Goal: Information Seeking & Learning: Learn about a topic

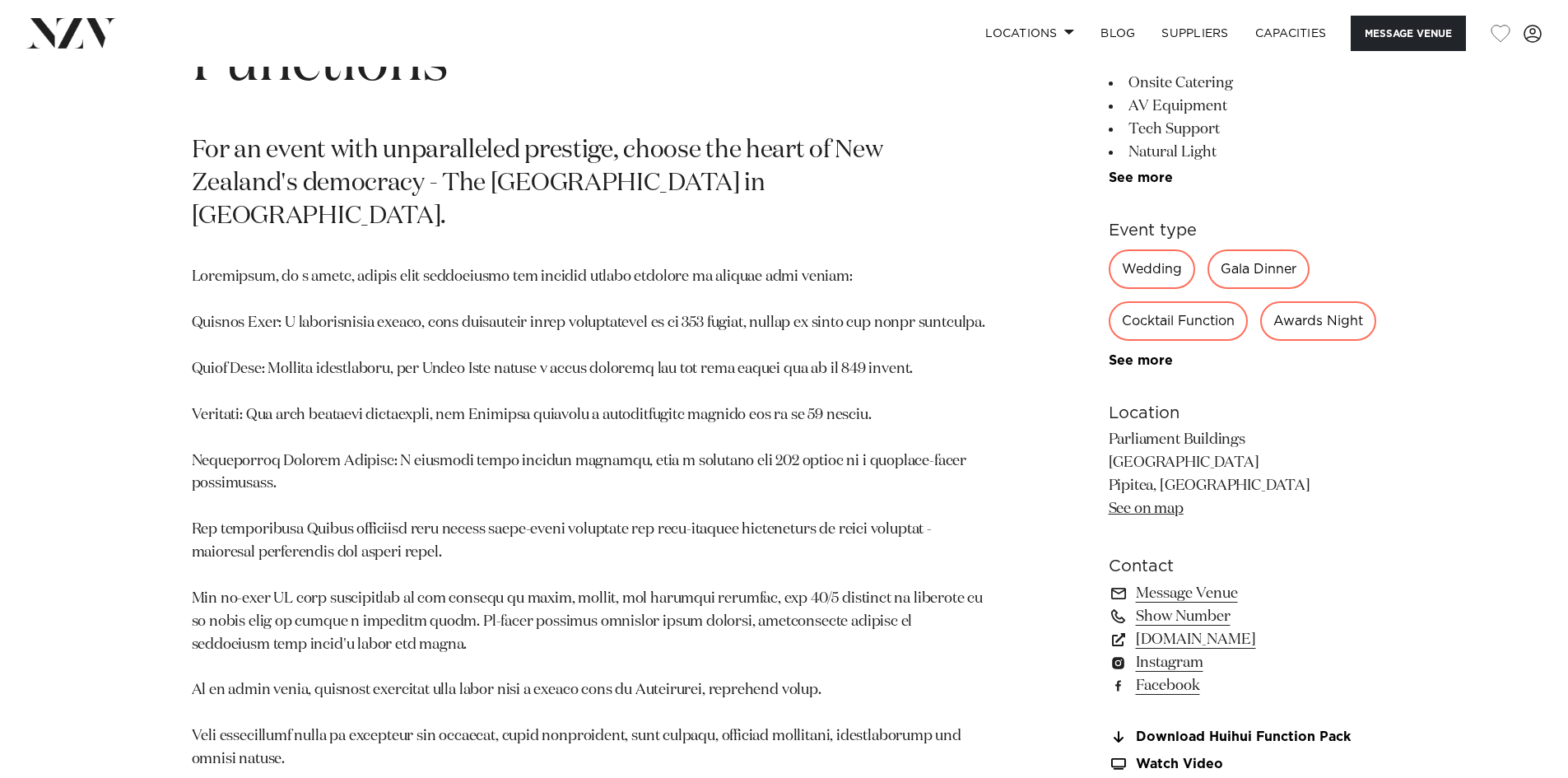
scroll to position [933, 0]
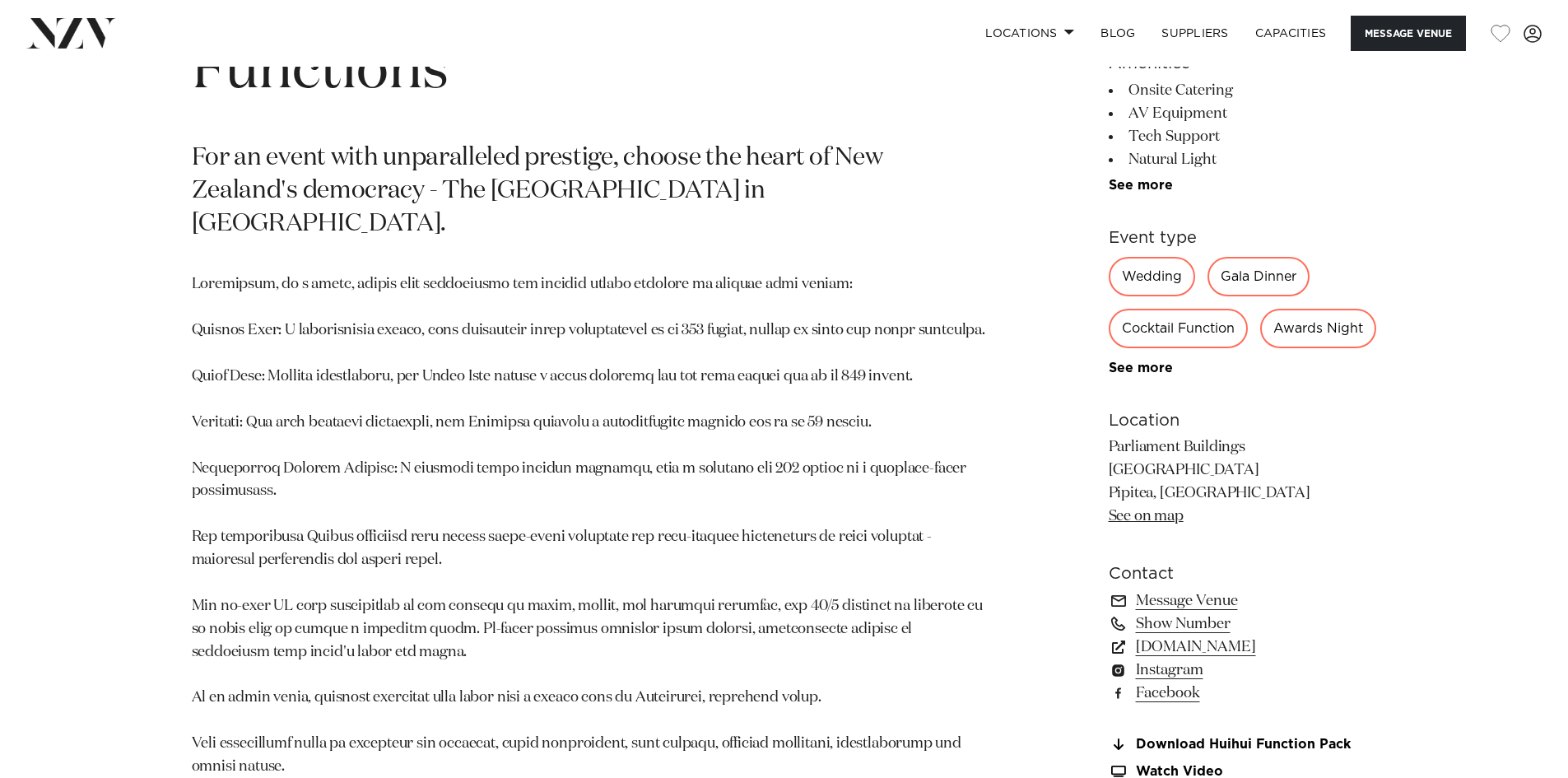
click at [1162, 270] on div "Wedding" at bounding box center [1151, 277] width 86 height 40
click at [1158, 277] on div "Wedding" at bounding box center [1151, 277] width 86 height 40
click at [1120, 277] on div "Wedding" at bounding box center [1151, 277] width 86 height 40
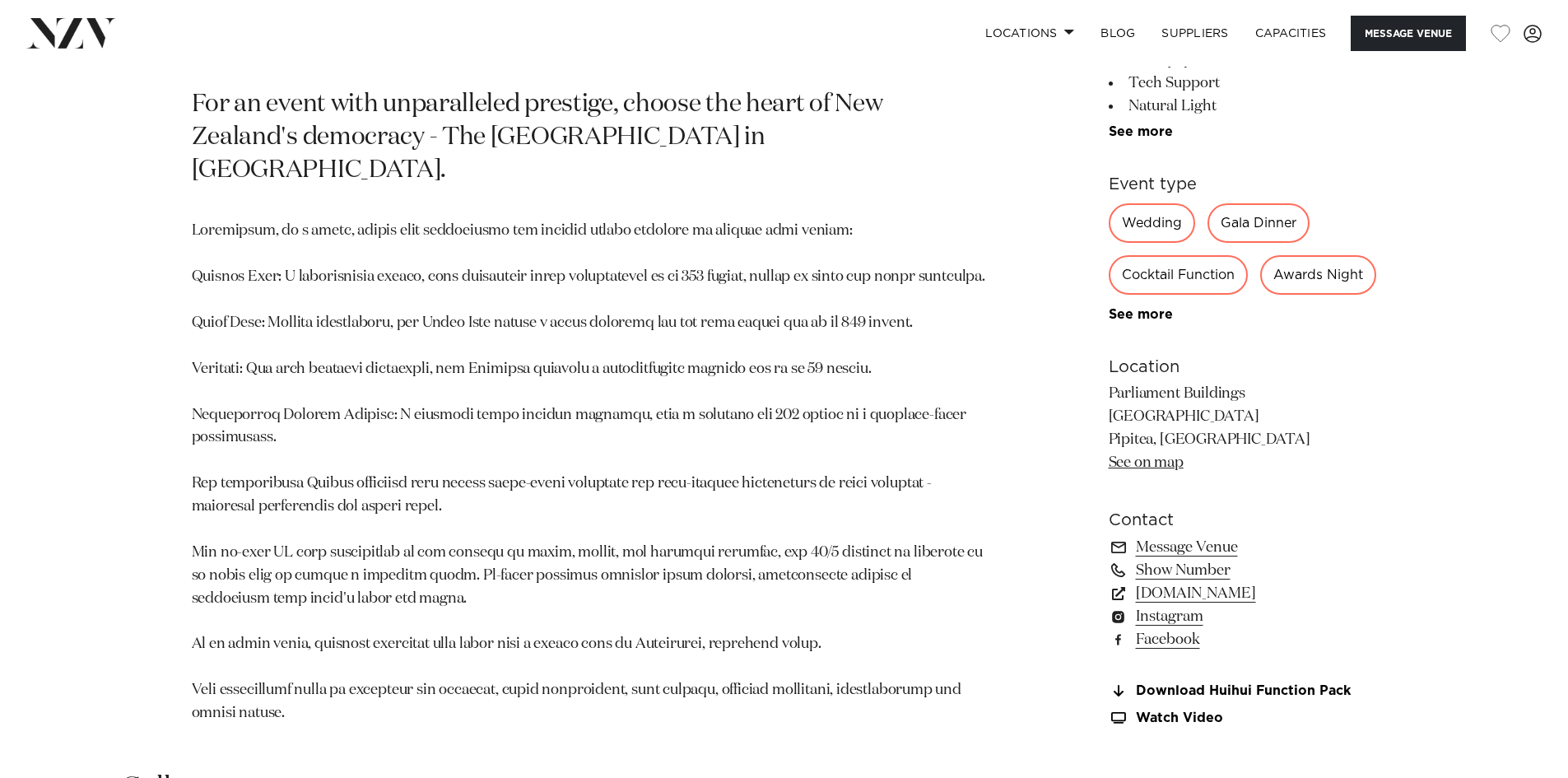
scroll to position [988, 0]
click at [1134, 231] on div "Wedding" at bounding box center [1151, 222] width 86 height 40
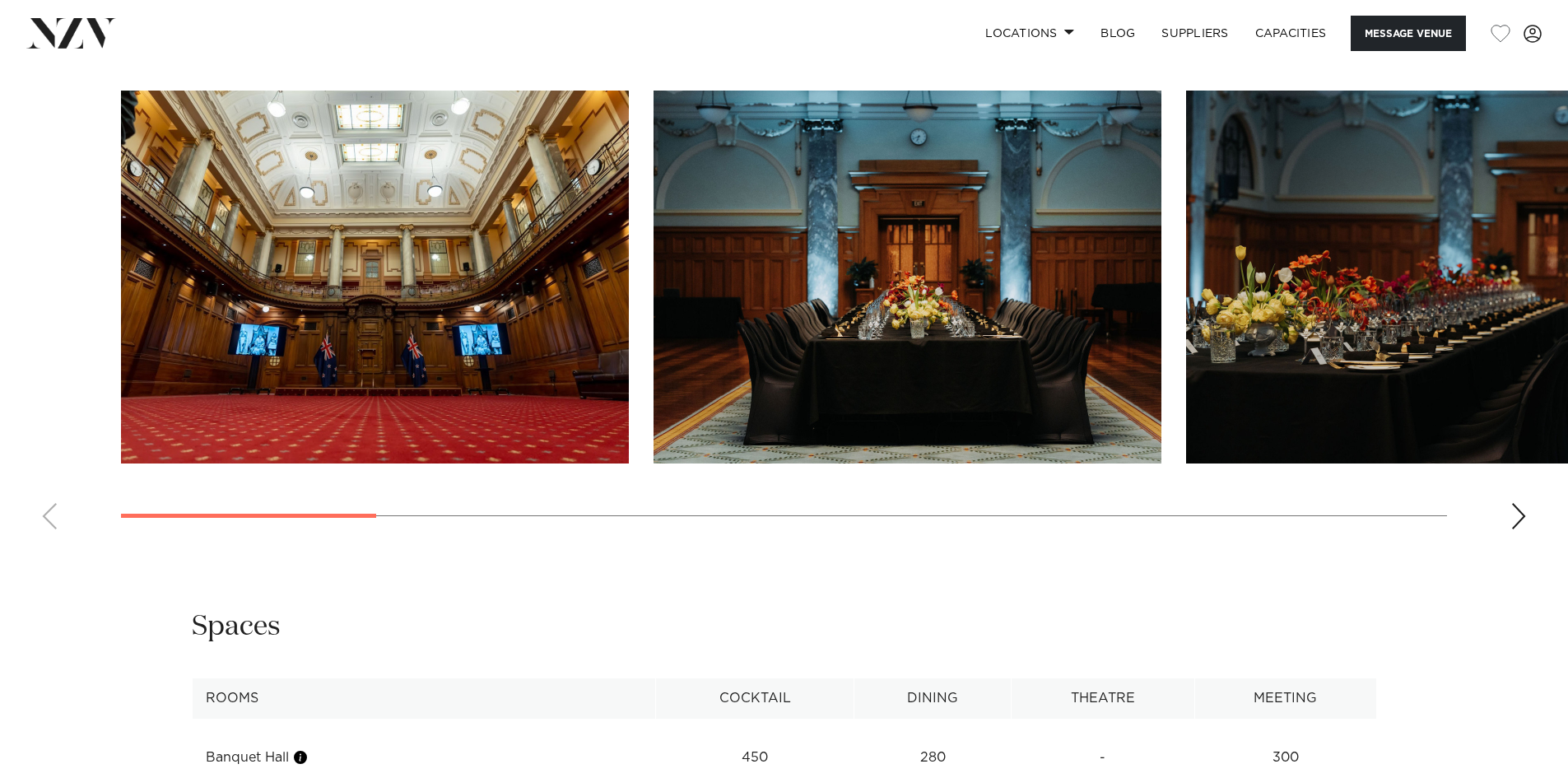
scroll to position [1674, 0]
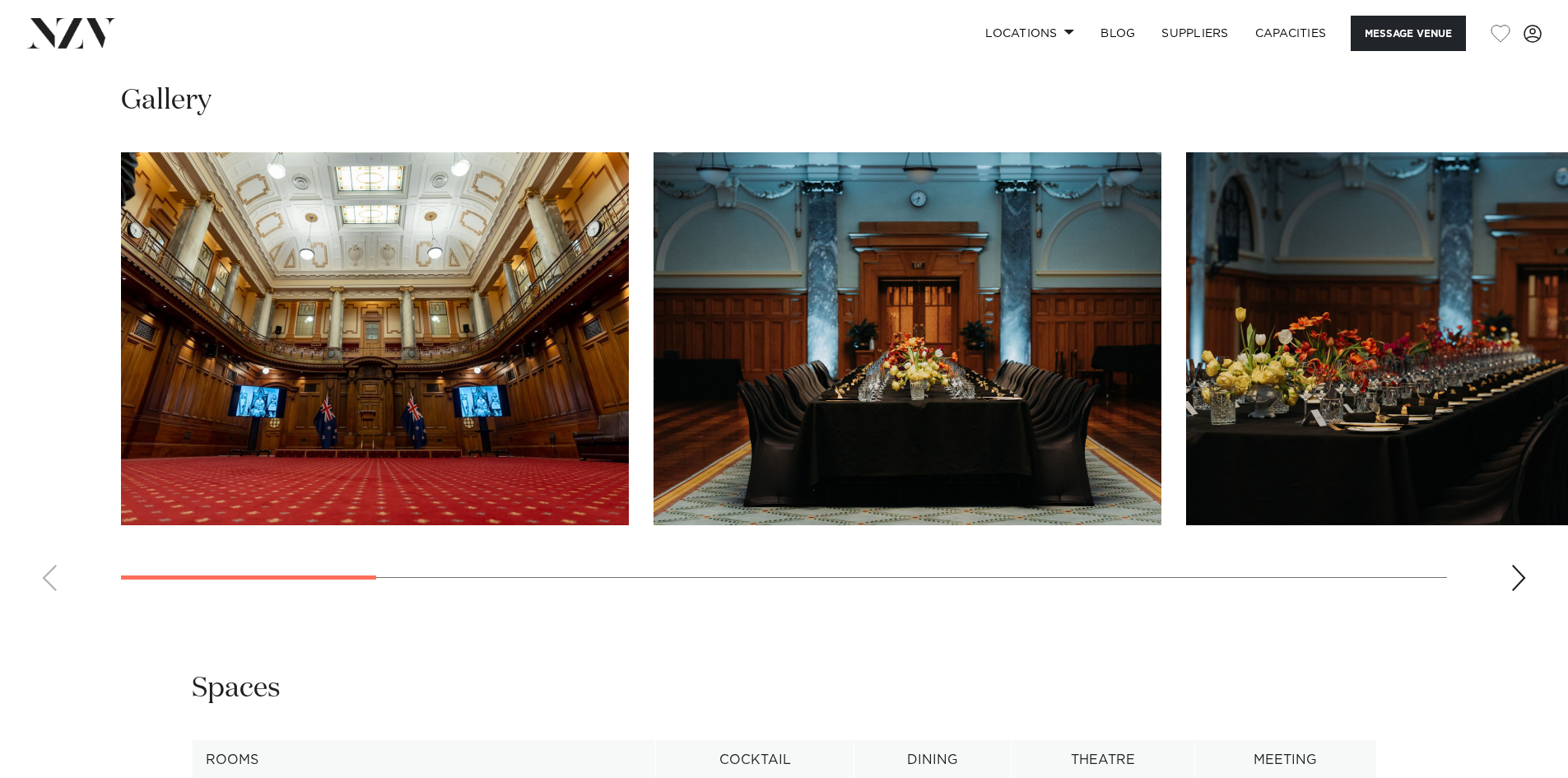
click at [1512, 604] on swiper-container at bounding box center [784, 378] width 1568 height 452
click at [1520, 591] on div "Next slide" at bounding box center [1518, 578] width 16 height 26
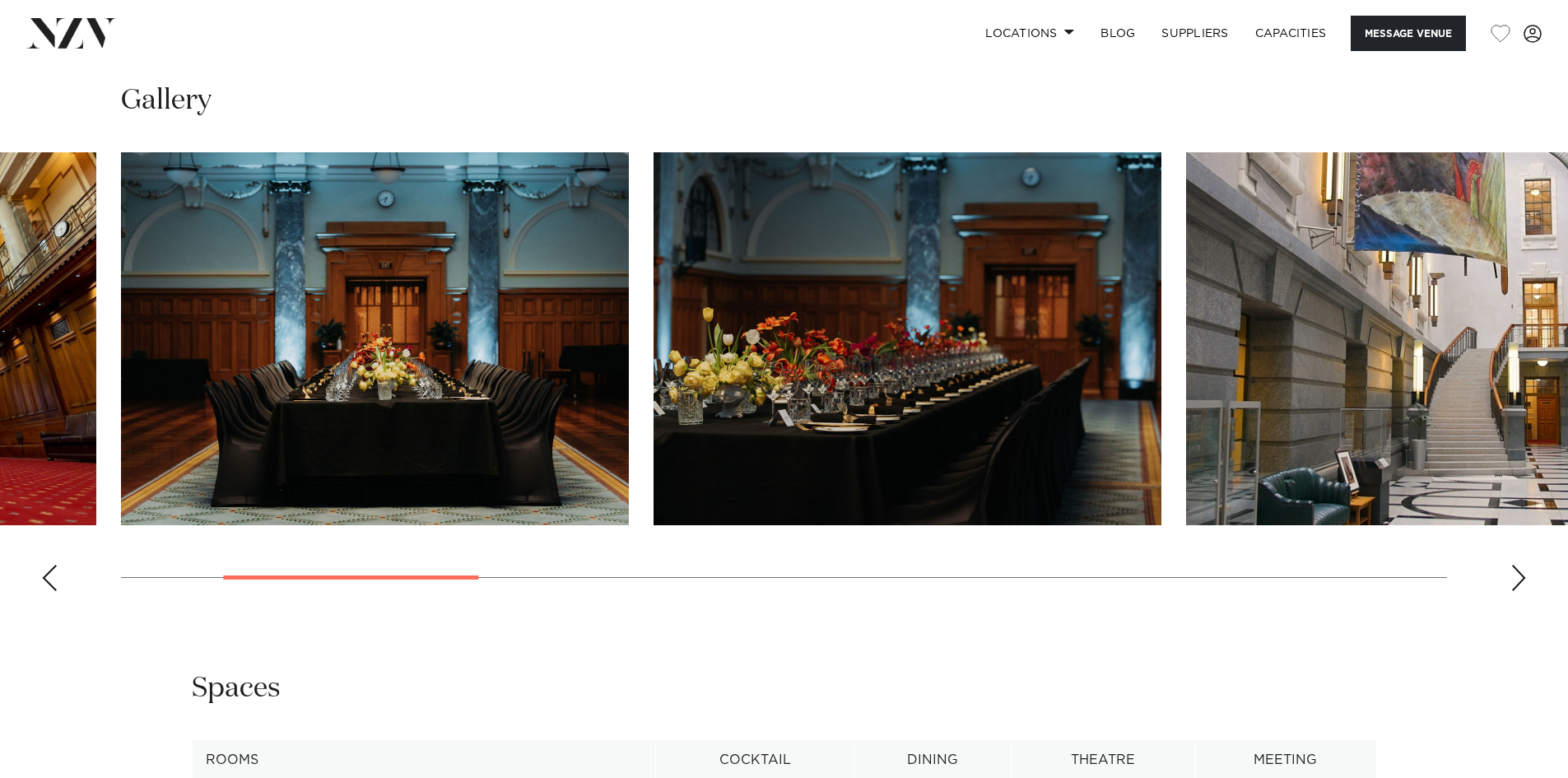
click at [1520, 591] on div "Next slide" at bounding box center [1518, 578] width 16 height 26
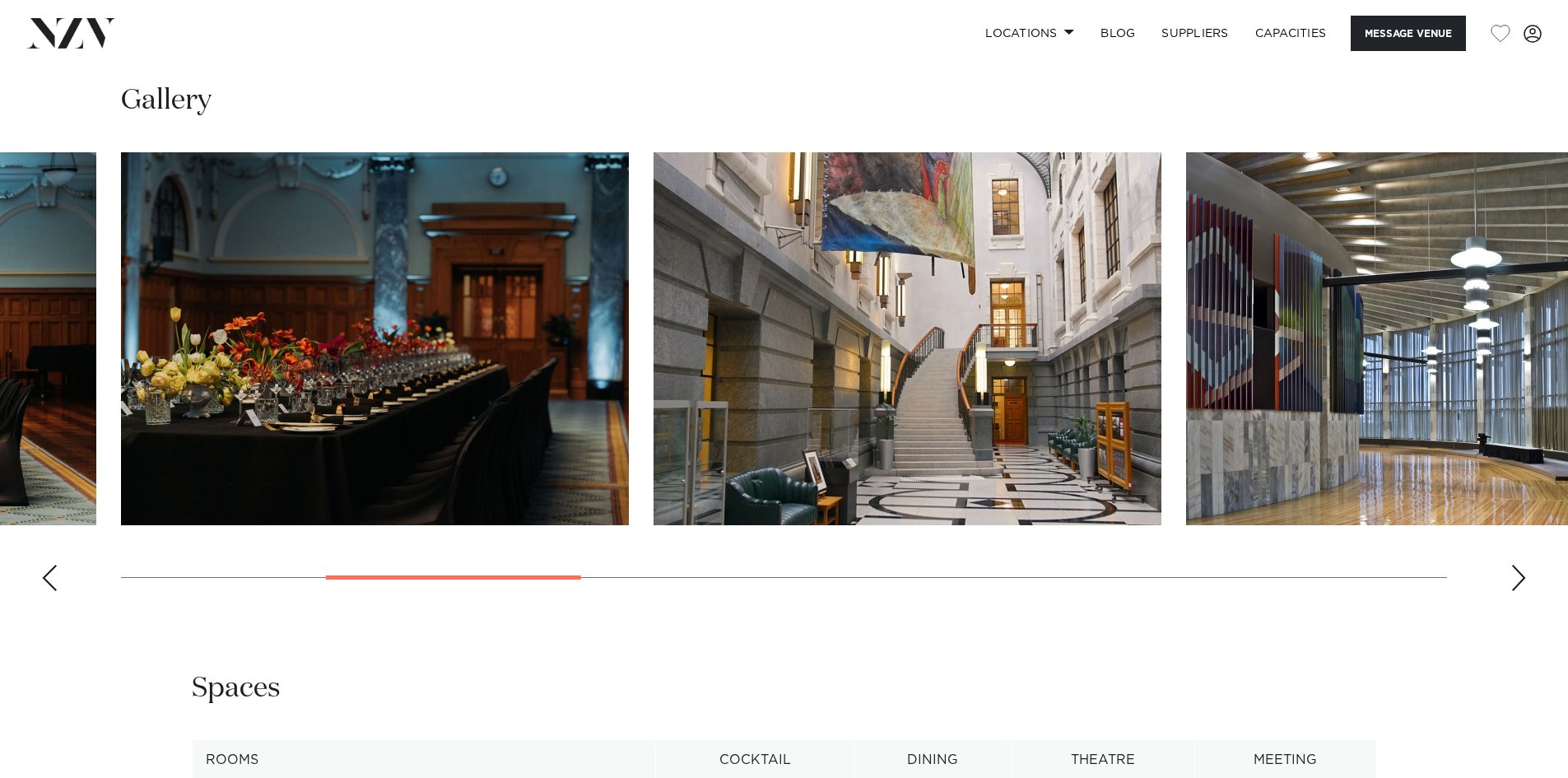
click at [1520, 591] on div "Next slide" at bounding box center [1518, 578] width 16 height 26
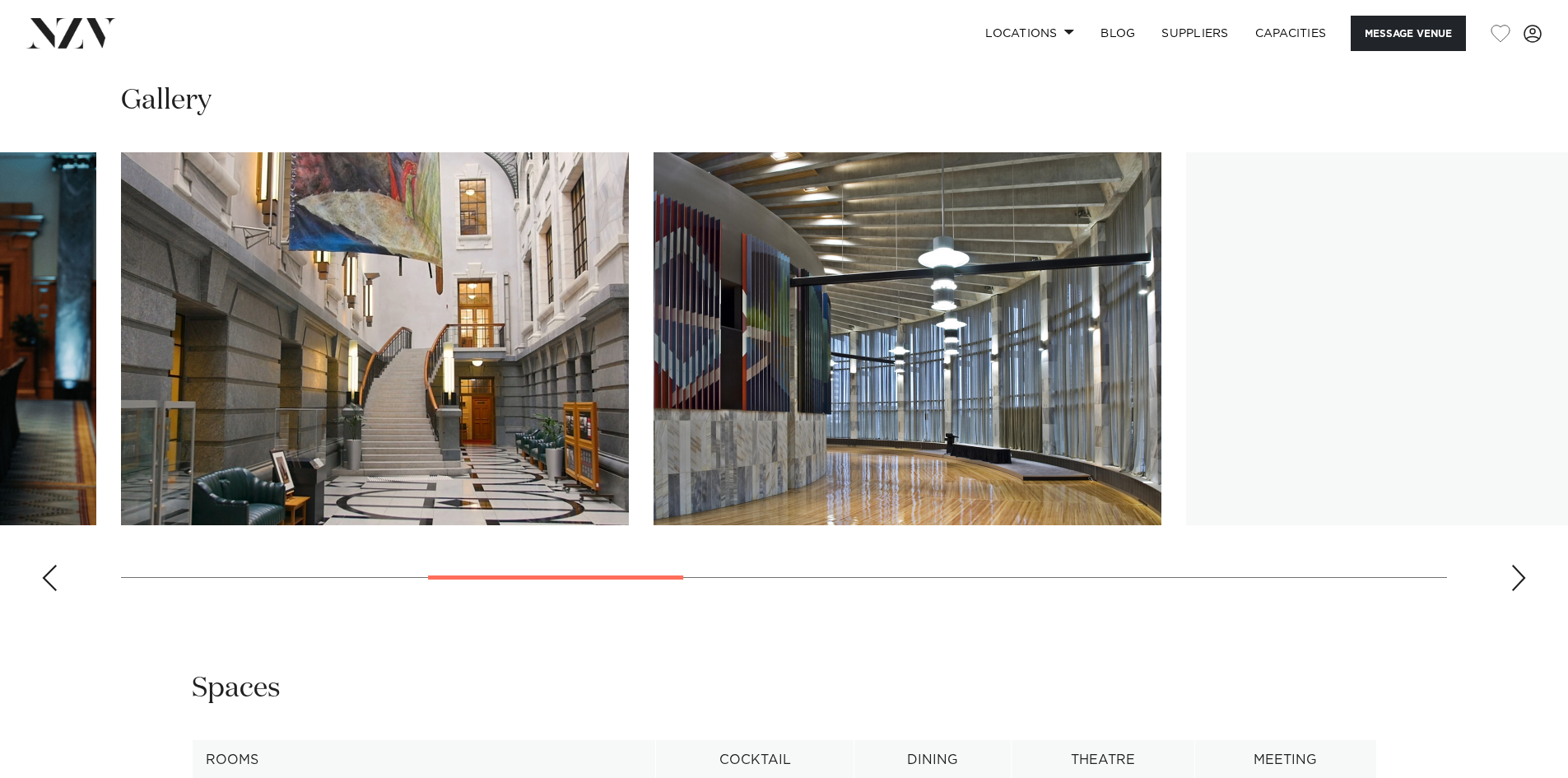
click at [1520, 591] on div "Next slide" at bounding box center [1518, 578] width 16 height 26
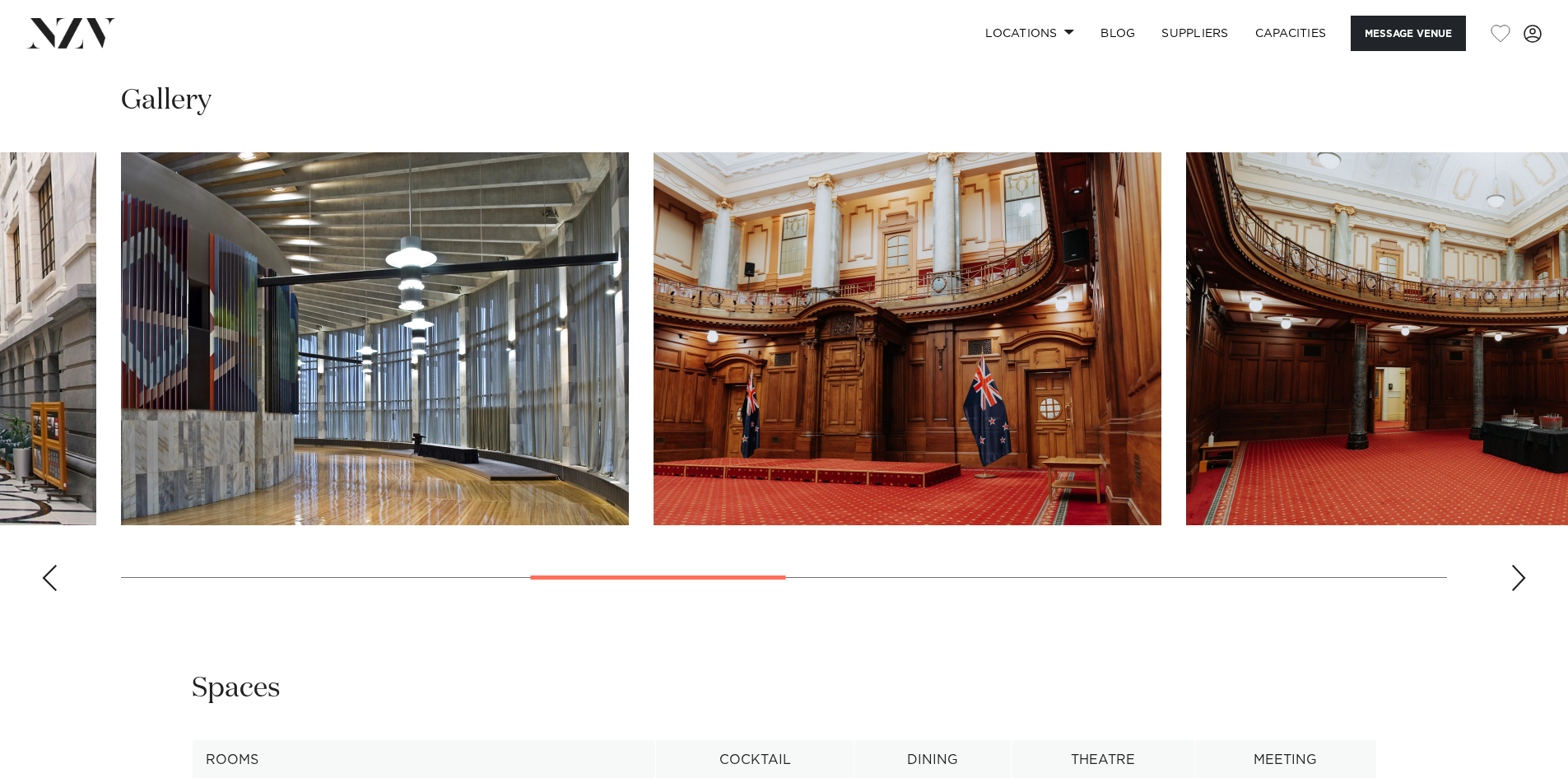
click at [1520, 591] on div "Next slide" at bounding box center [1518, 578] width 16 height 26
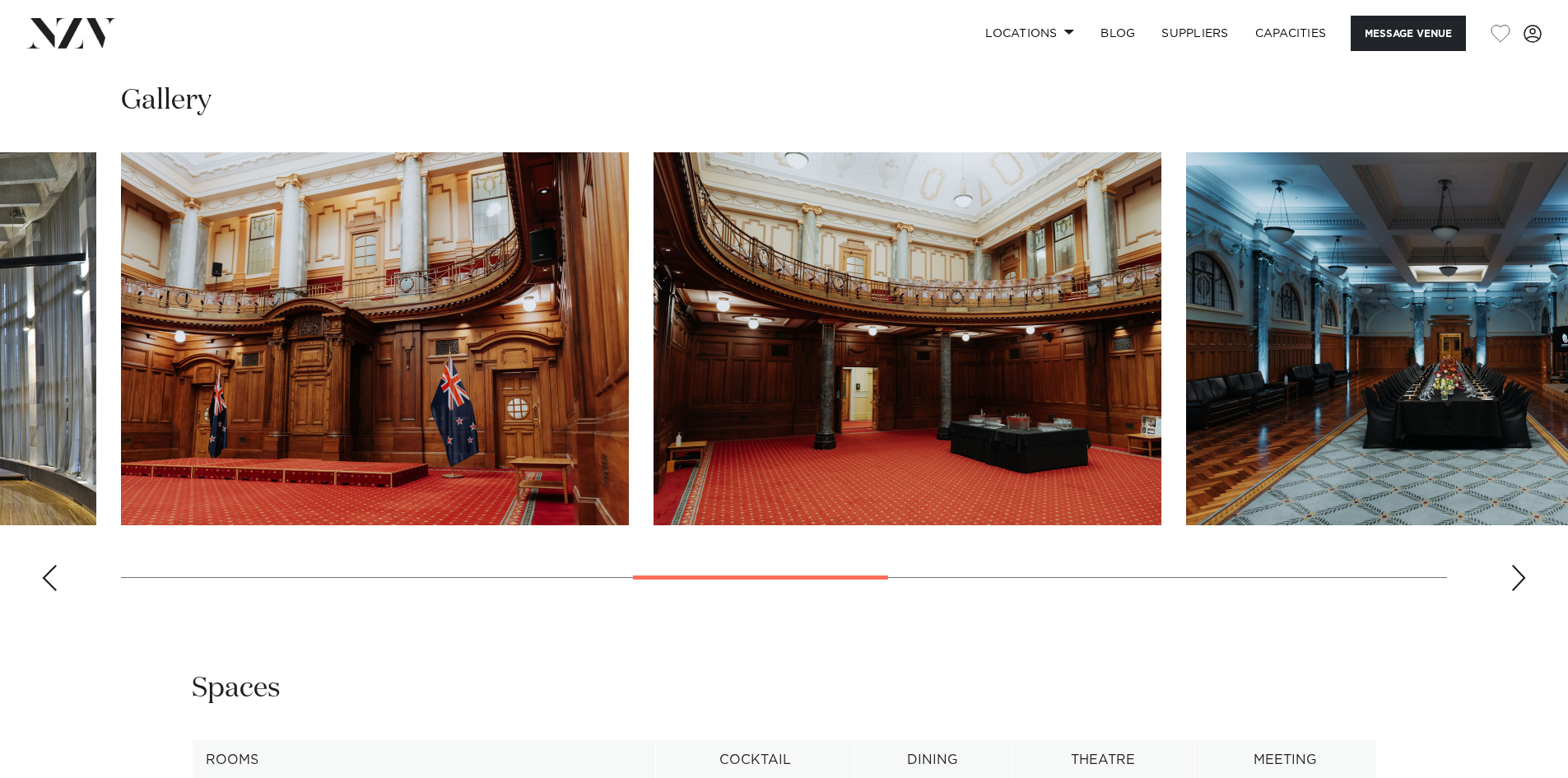
click at [1520, 591] on div "Next slide" at bounding box center [1518, 578] width 16 height 26
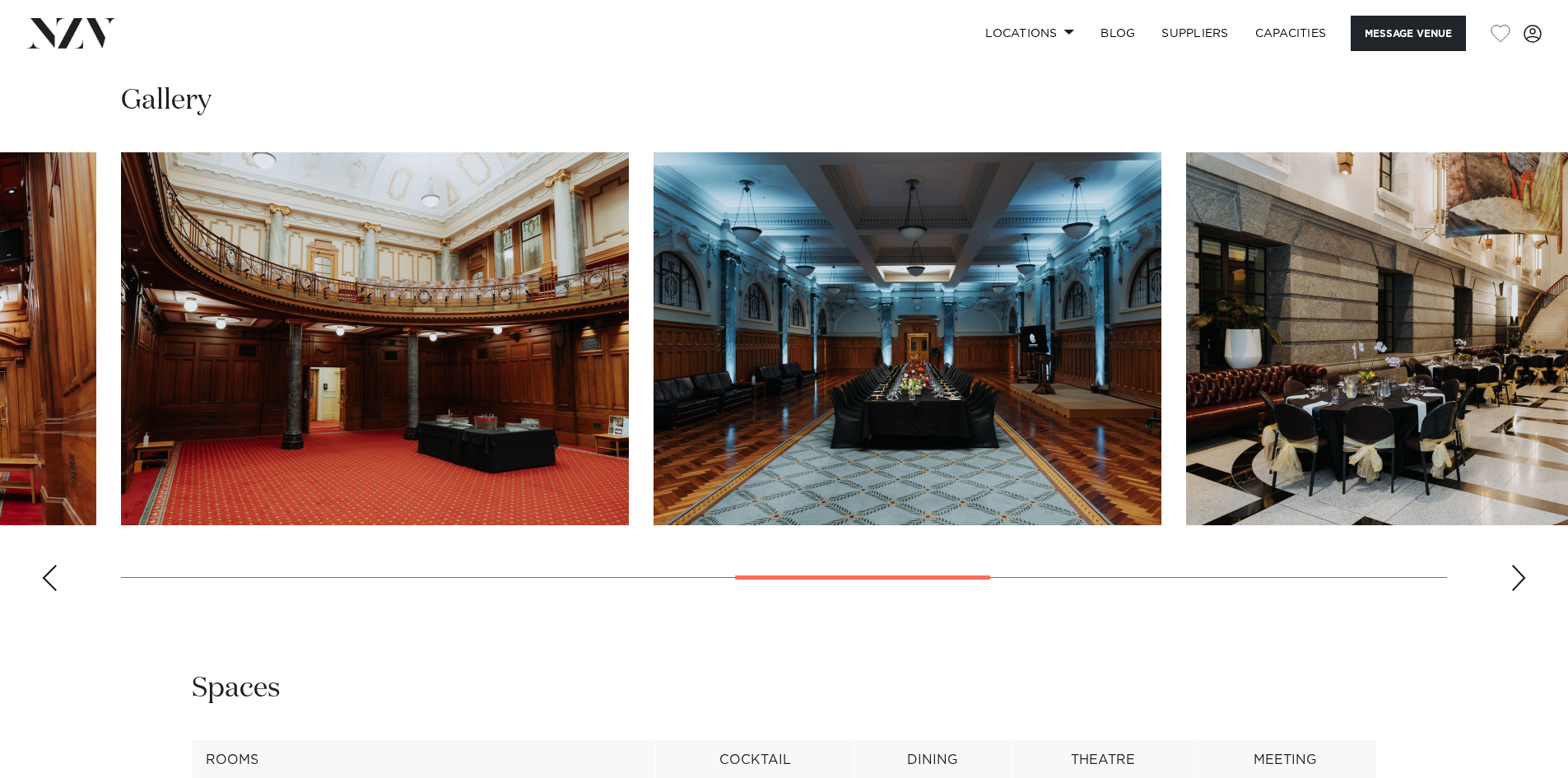
click at [1519, 591] on div "Next slide" at bounding box center [1518, 578] width 16 height 26
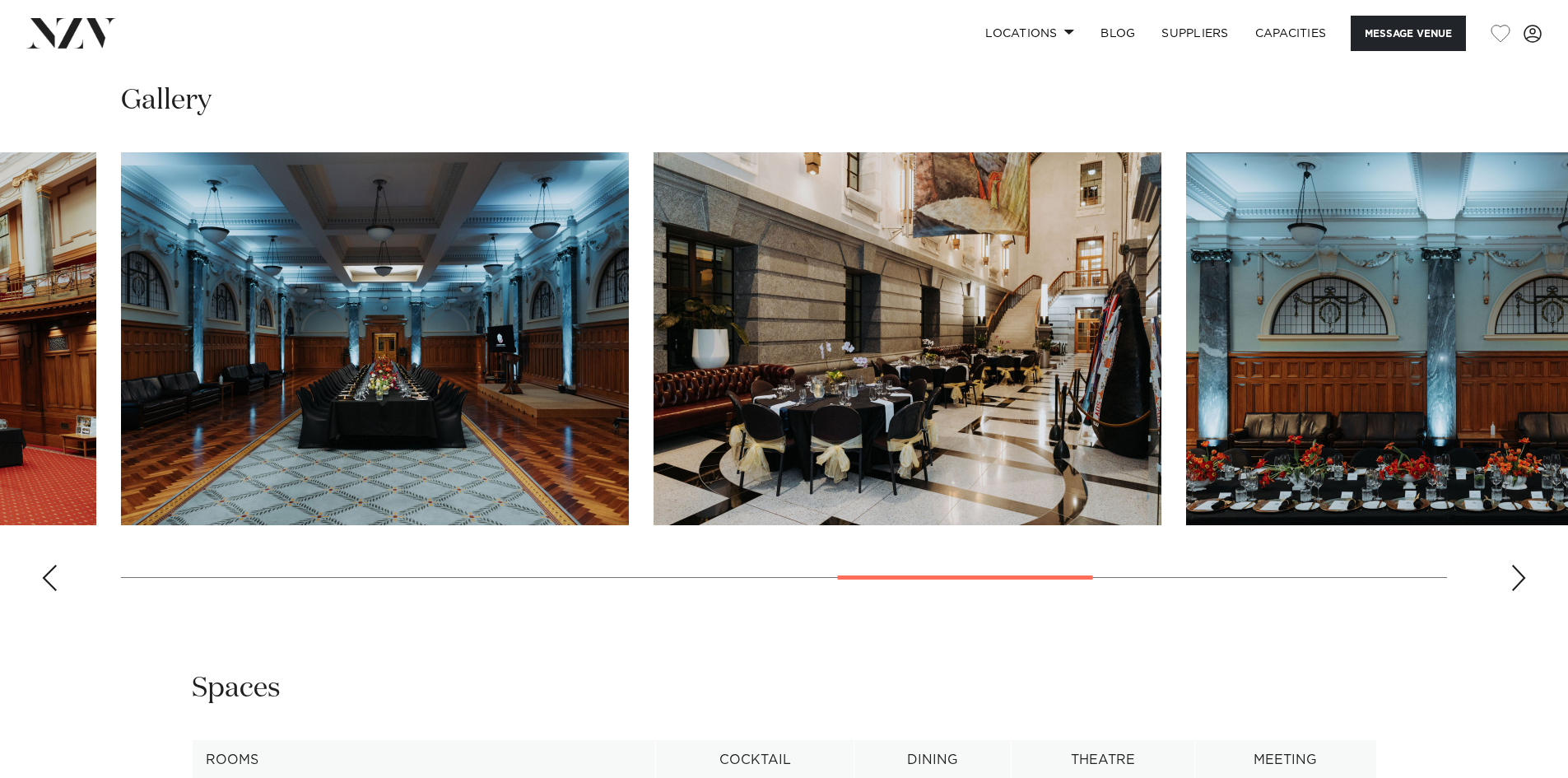
click at [1516, 591] on div "Next slide" at bounding box center [1518, 578] width 16 height 26
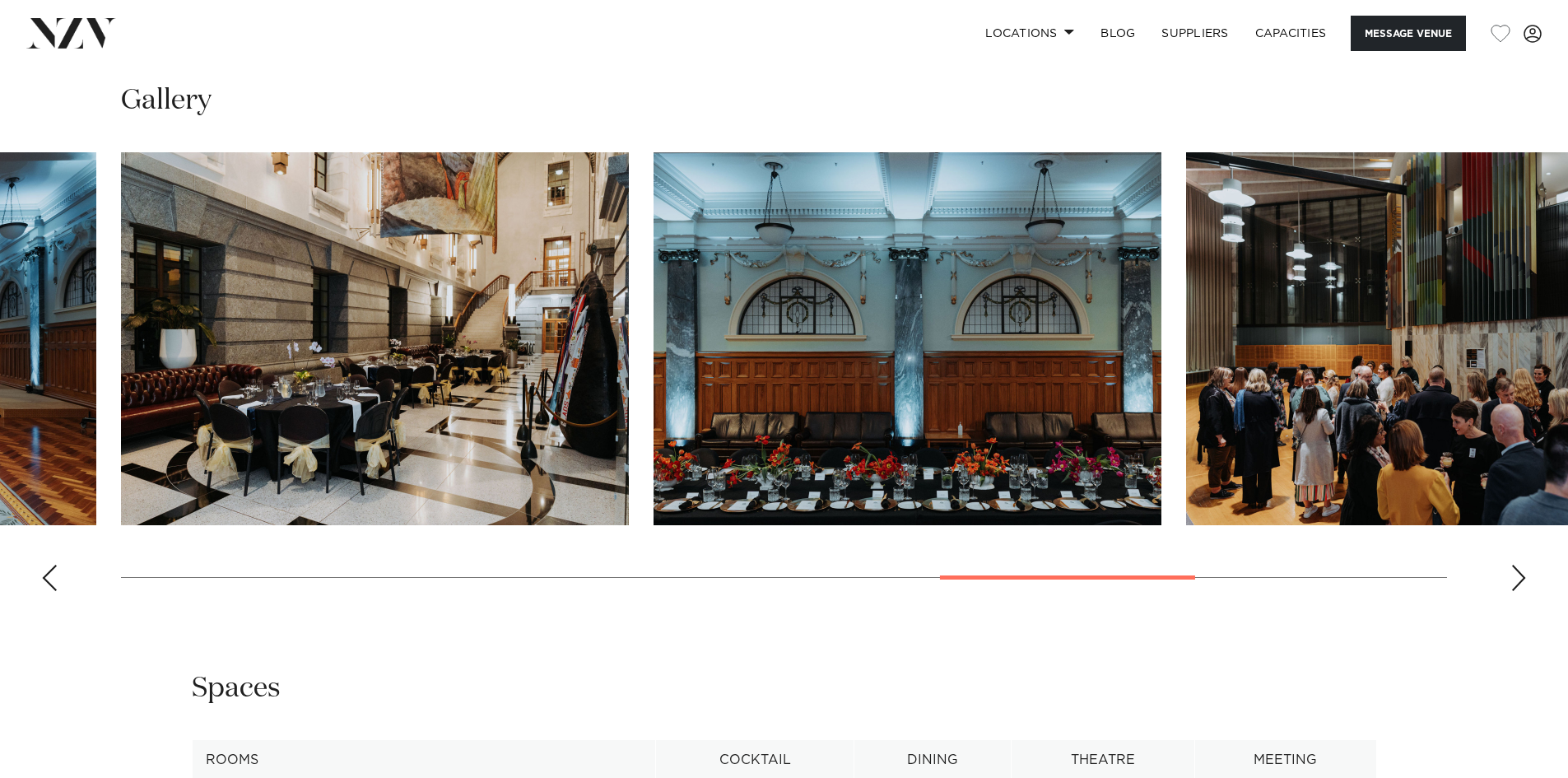
click at [1514, 591] on div "Next slide" at bounding box center [1518, 578] width 16 height 26
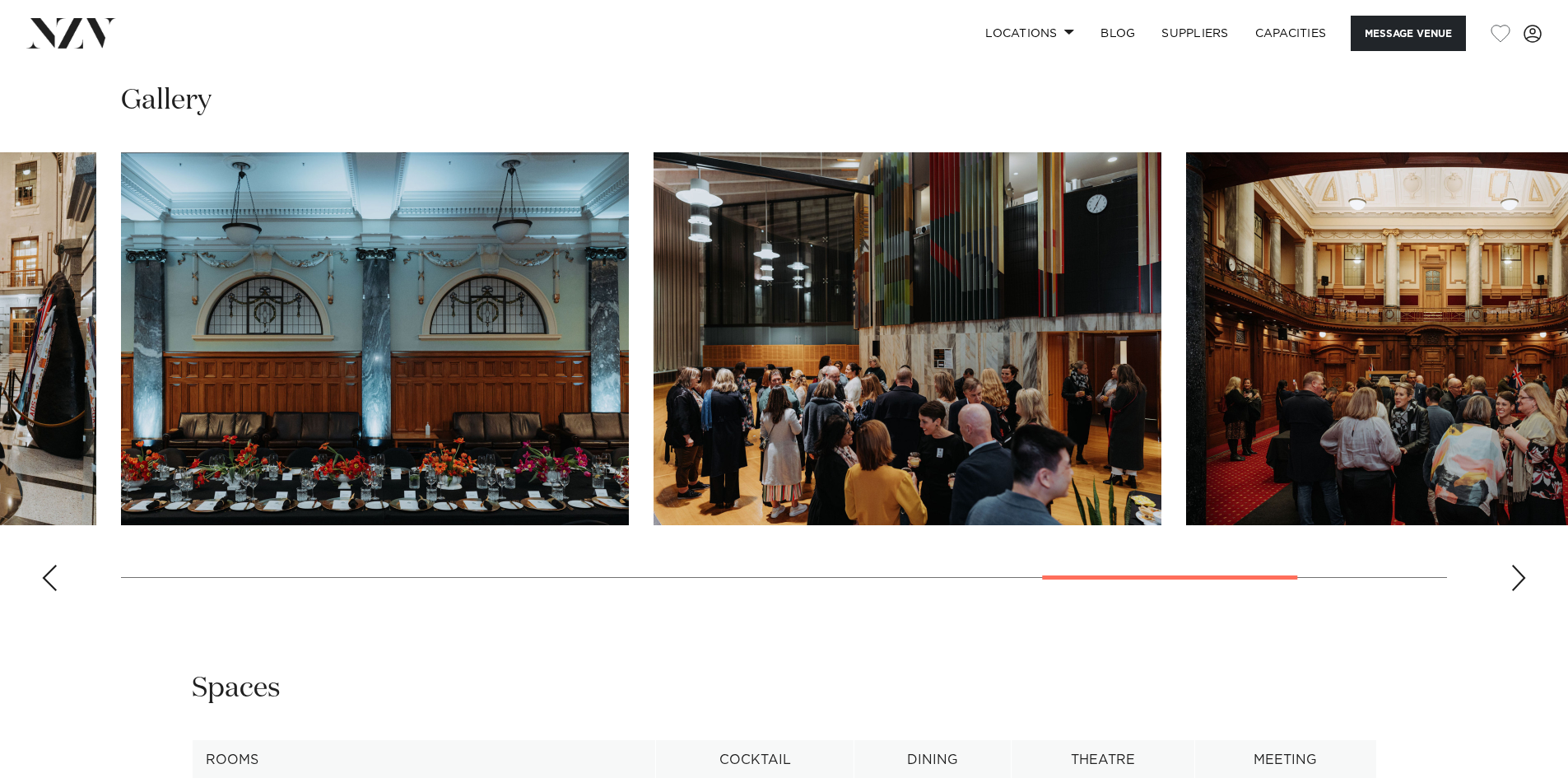
click at [1514, 591] on div "Next slide" at bounding box center [1518, 578] width 16 height 26
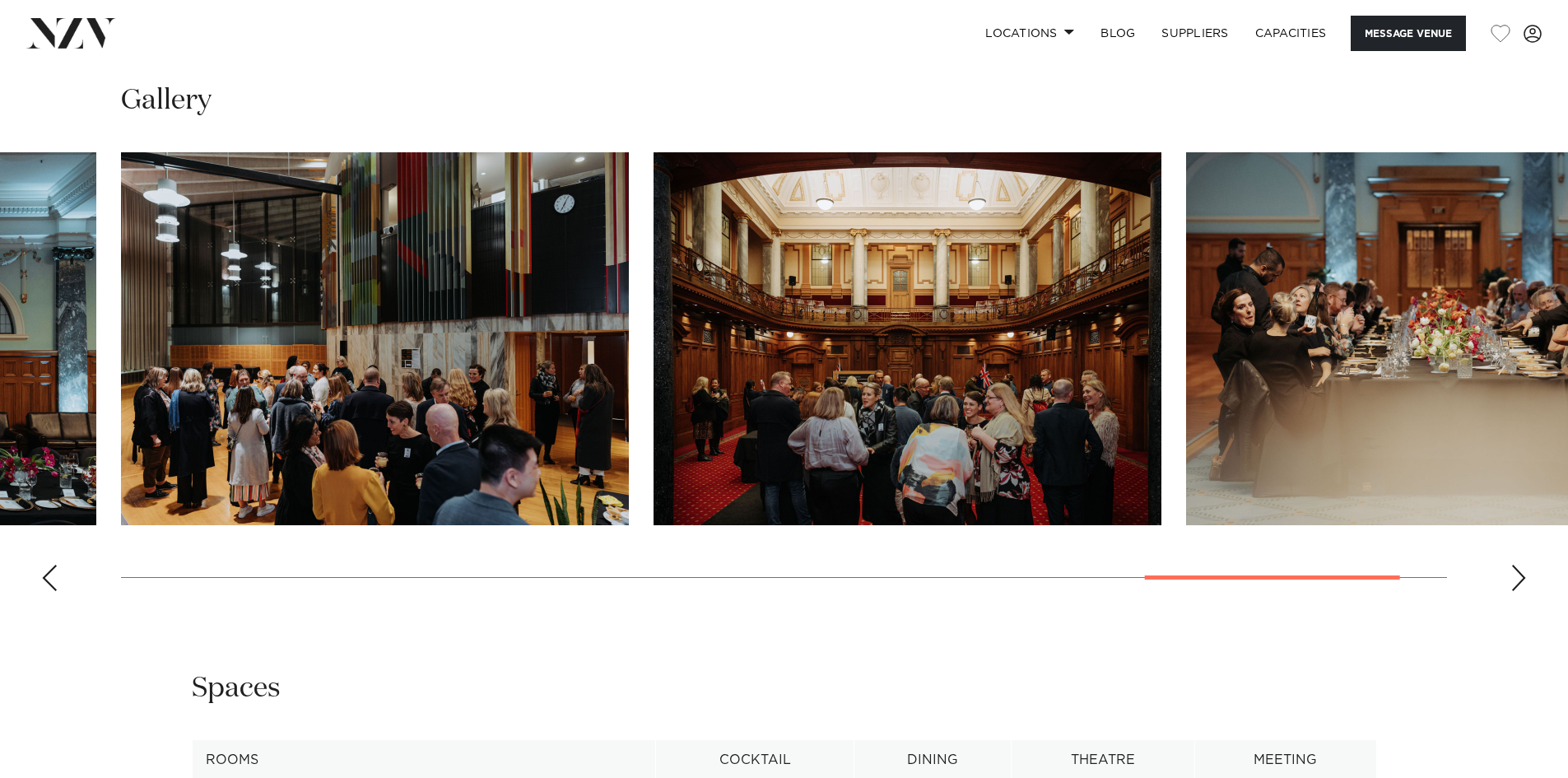
click at [1512, 591] on div "Next slide" at bounding box center [1518, 578] width 16 height 26
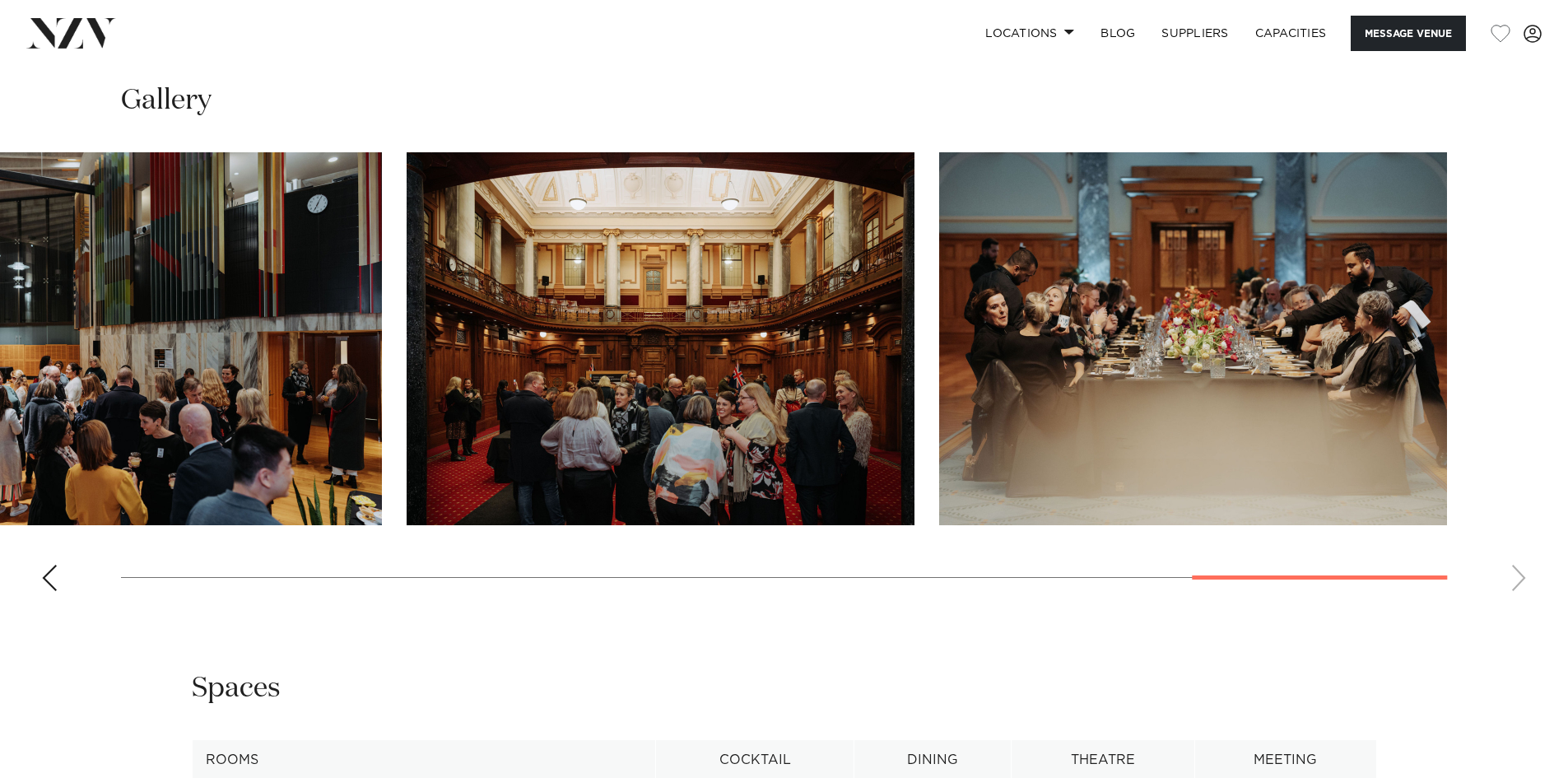
click at [1512, 604] on swiper-container at bounding box center [784, 378] width 1568 height 452
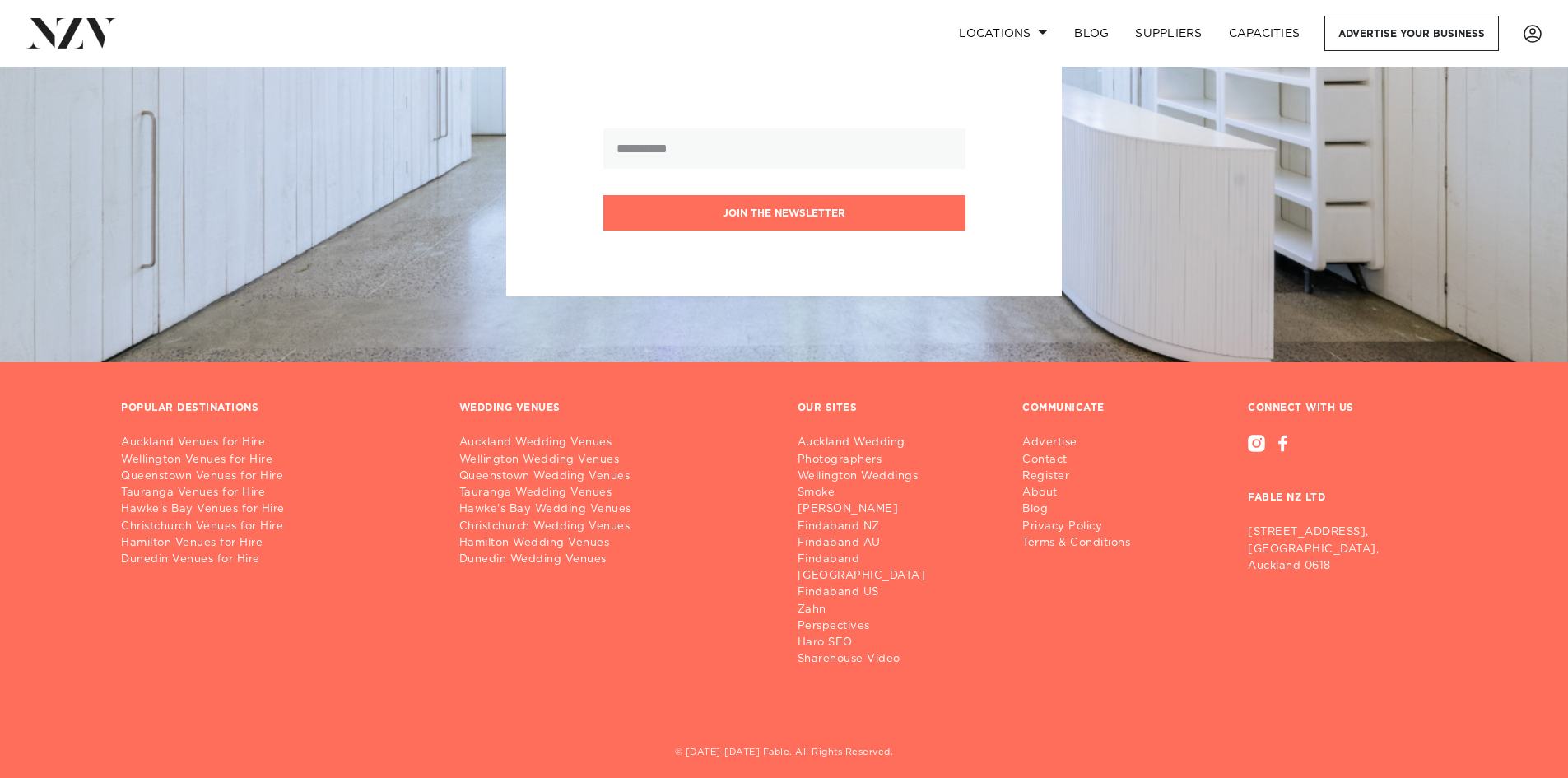
scroll to position [2170, 0]
